Goal: Transaction & Acquisition: Purchase product/service

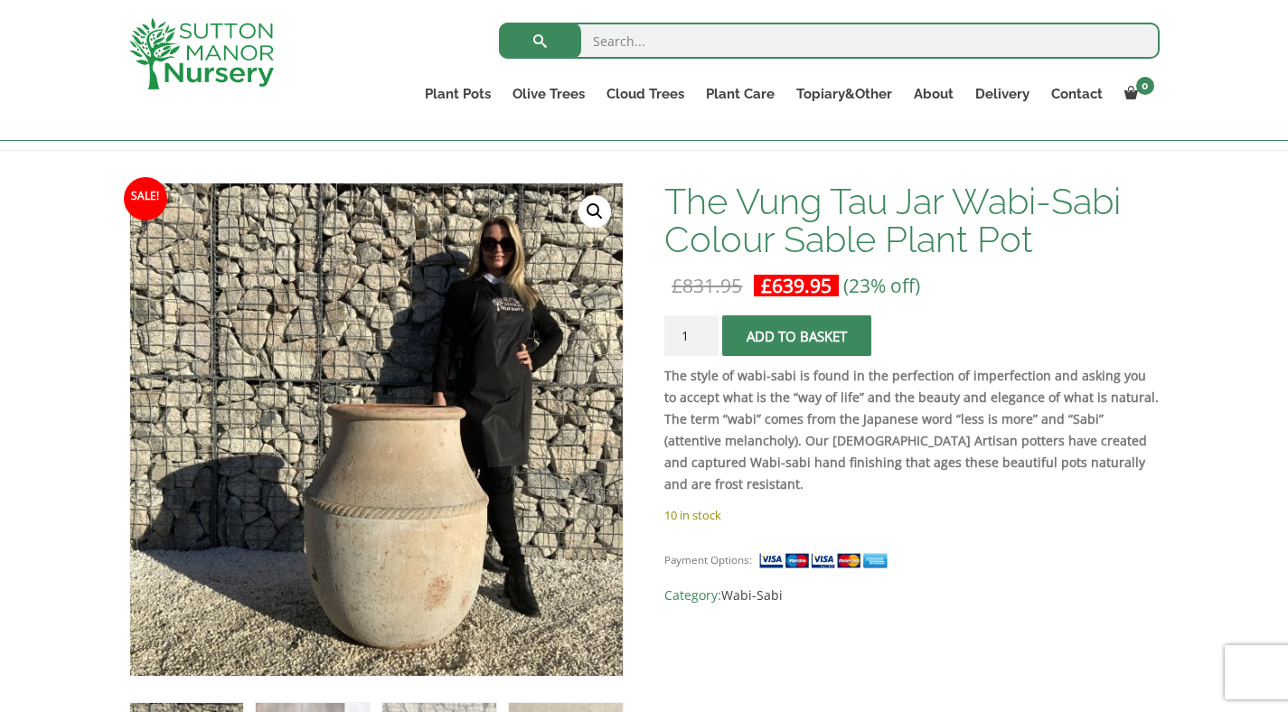
scroll to position [239, 0]
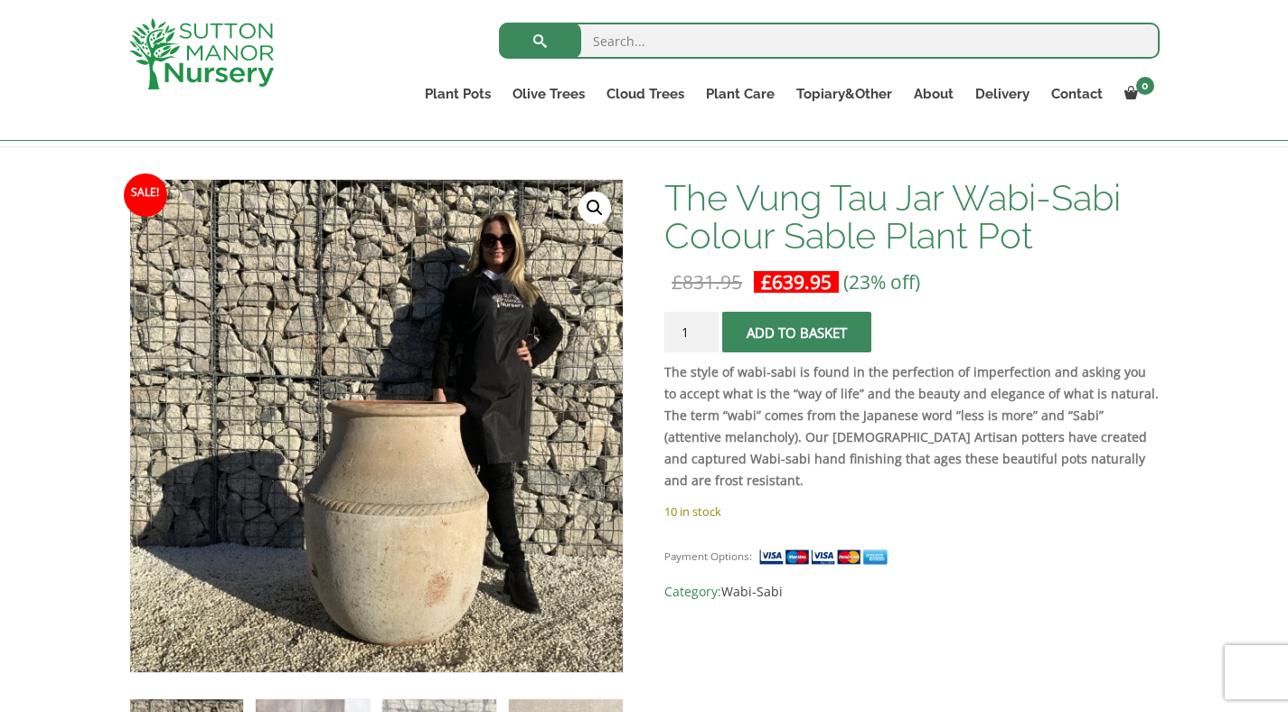
click at [1078, 413] on strong "The style of wabi-sabi is found in the perfection of imperfection and asking yo…" at bounding box center [911, 426] width 494 height 126
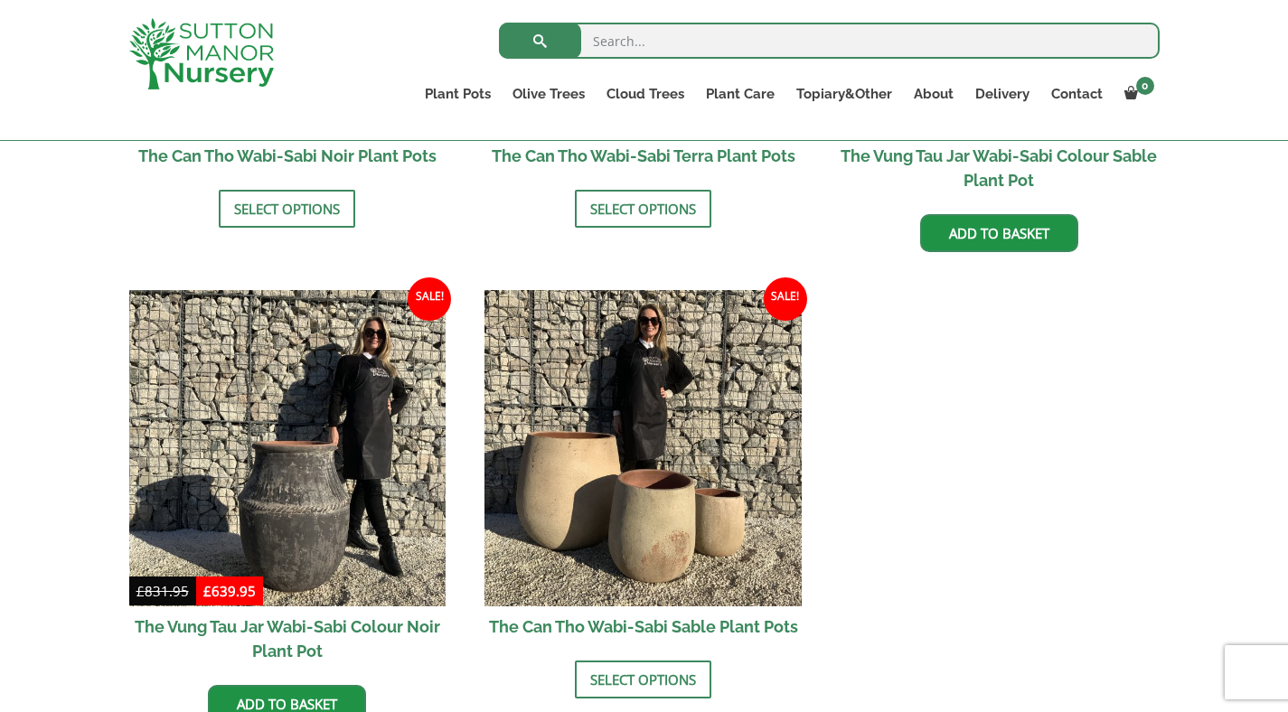
scroll to position [2205, 0]
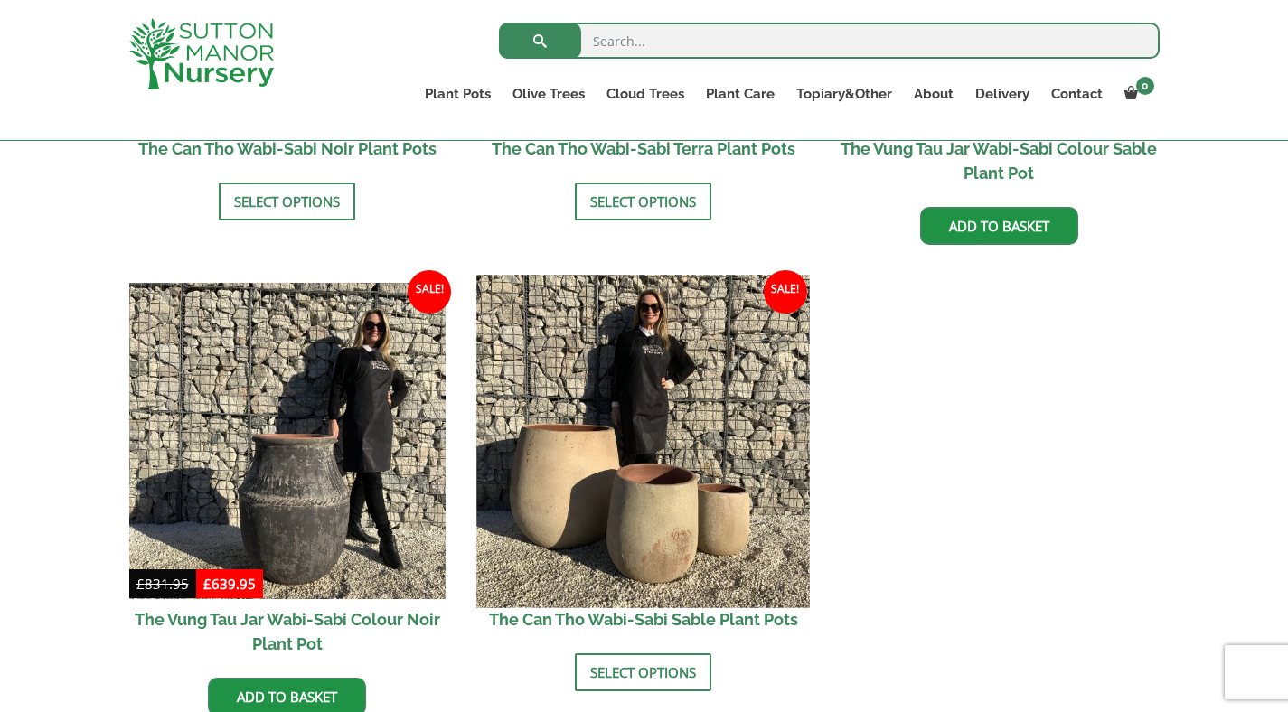
click at [727, 425] on img at bounding box center [643, 441] width 333 height 333
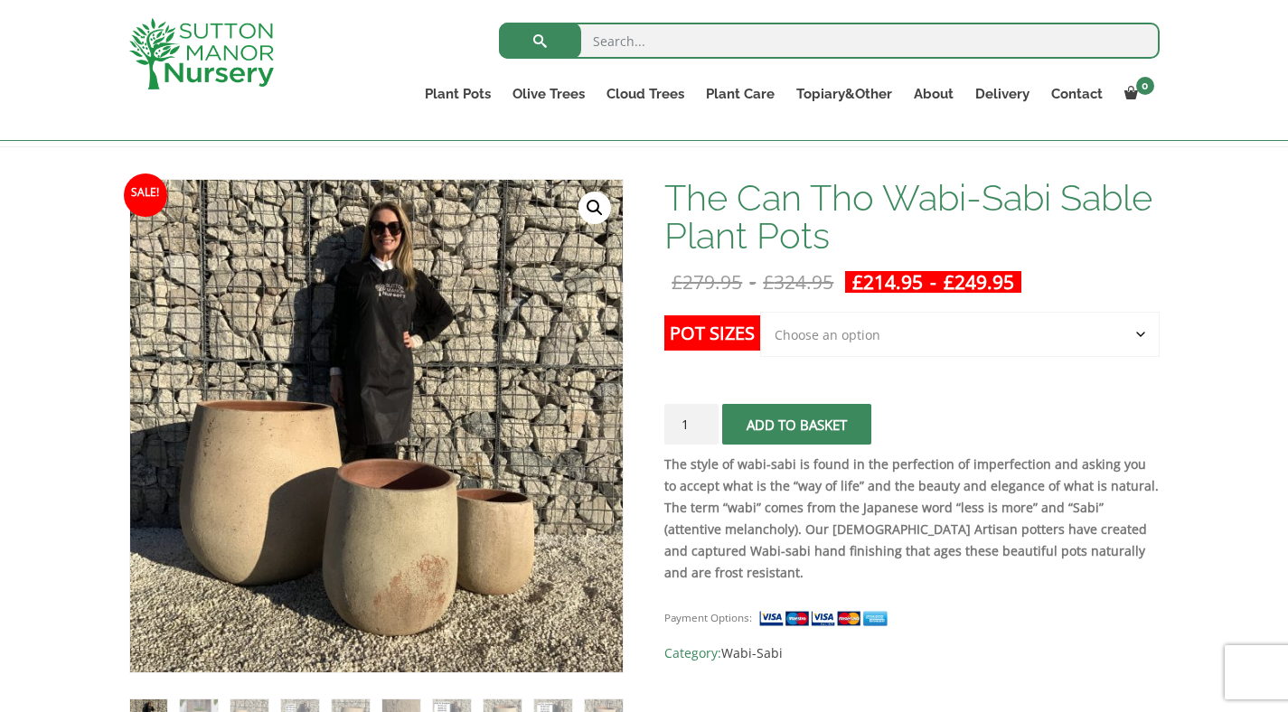
scroll to position [330, 0]
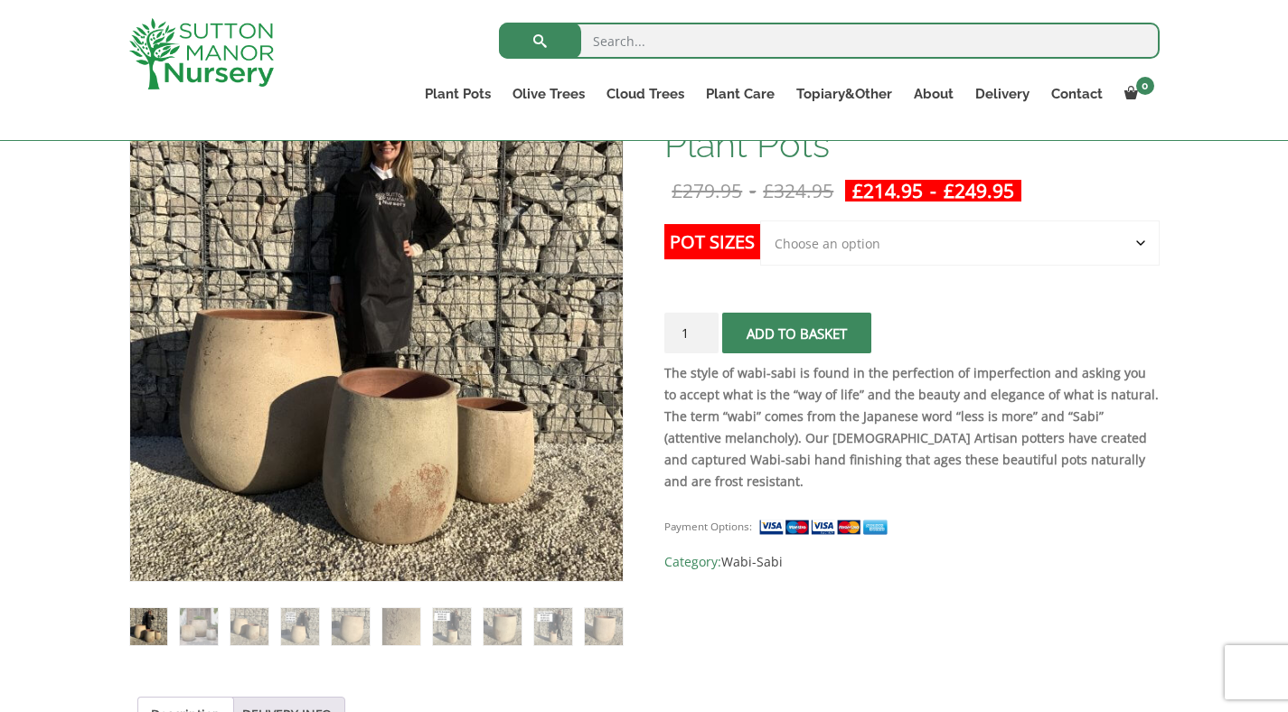
click at [945, 241] on select "Choose an option Click here to buy the 3rd to Largest Pot In The Picture Click …" at bounding box center [959, 243] width 399 height 45
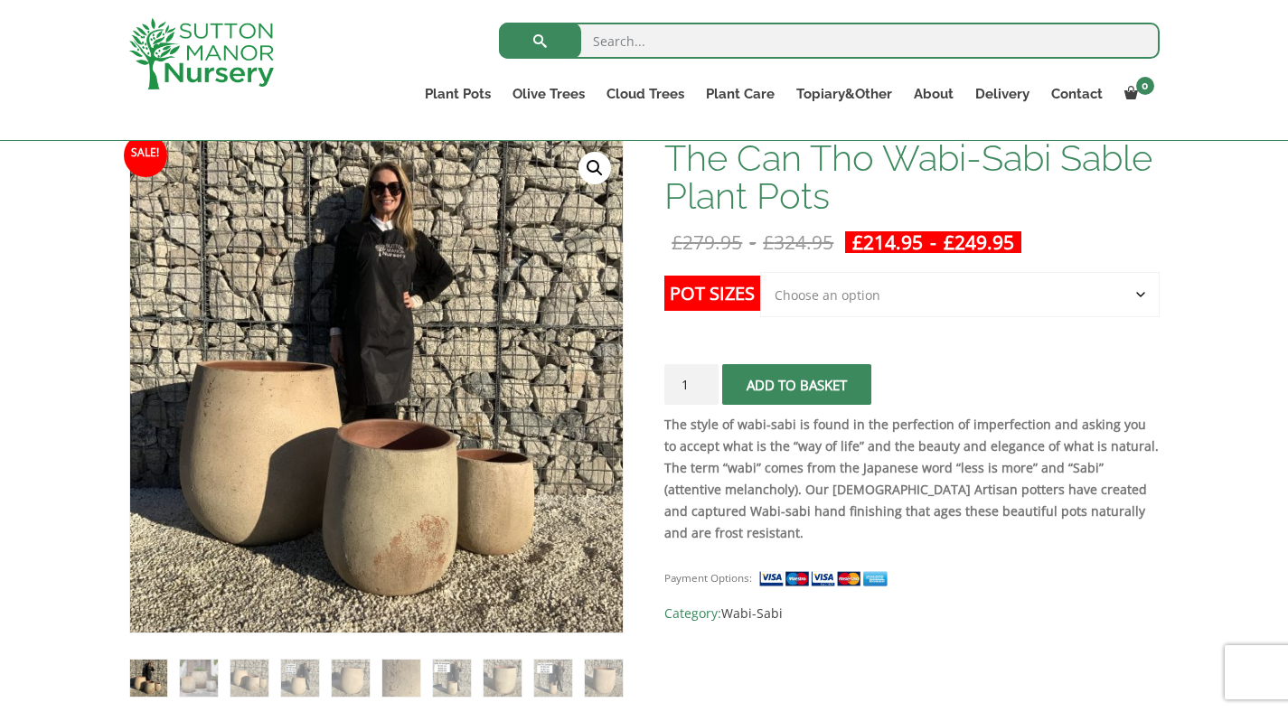
scroll to position [280, 0]
